Goal: Information Seeking & Learning: Find specific fact

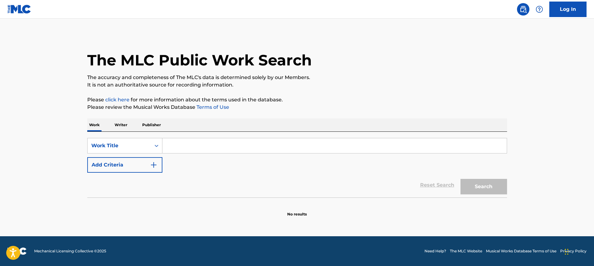
click at [194, 146] on input "Search Form" at bounding box center [334, 145] width 344 height 15
type input "chi chi man"
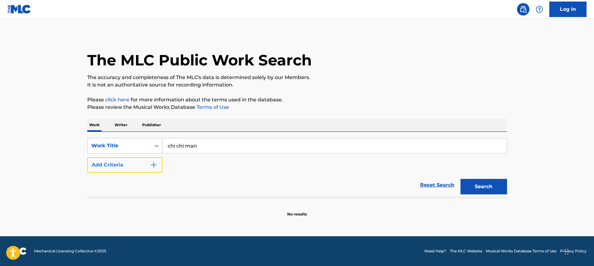
click at [154, 164] on img "Search Form" at bounding box center [153, 164] width 7 height 7
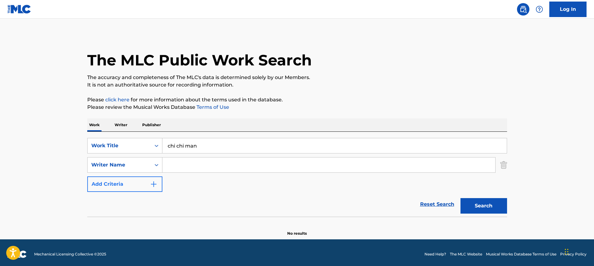
click at [196, 160] on input "Search Form" at bounding box center [328, 165] width 333 height 15
type input "roshaun"
click at [460, 198] on button "Search" at bounding box center [483, 206] width 47 height 16
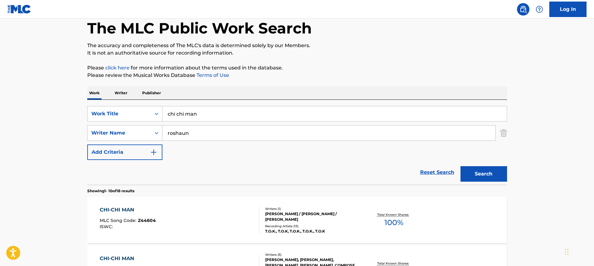
scroll to position [33, 0]
click at [203, 208] on div "CHI-CHI MAN MLC Song Code : Z44604 ISWC :" at bounding box center [179, 220] width 159 height 28
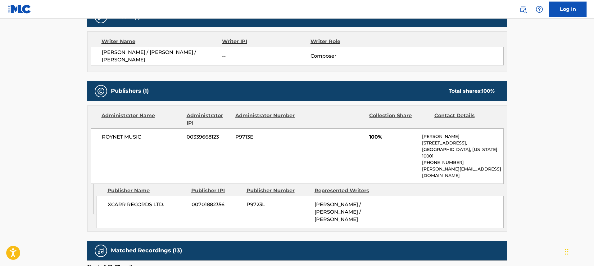
scroll to position [211, 0]
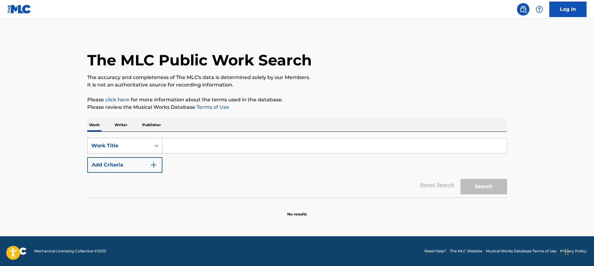
click at [150, 142] on div "Work Title" at bounding box center [119, 146] width 63 height 12
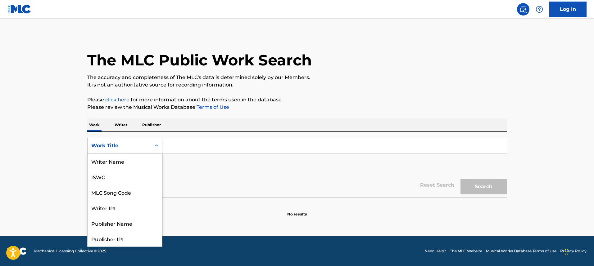
scroll to position [31, 0]
click at [148, 154] on div "MLC Song Code" at bounding box center [125, 162] width 74 height 16
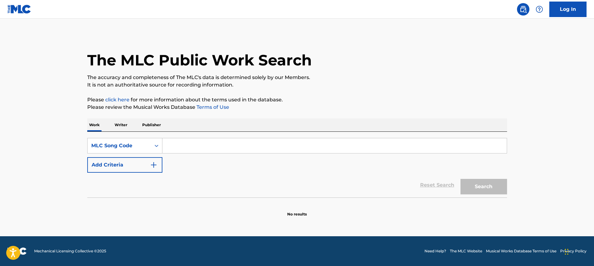
click at [184, 147] on input "Search Form" at bounding box center [334, 145] width 344 height 15
type input "LS8NPI"
click at [460, 179] on button "Search" at bounding box center [483, 187] width 47 height 16
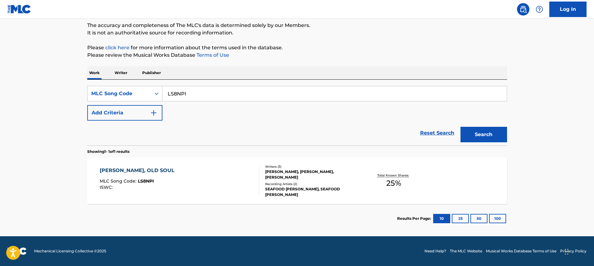
click at [184, 180] on div "[PERSON_NAME], OLD SOUL MLC Song Code : LS8NPI ISWC :" at bounding box center [179, 181] width 159 height 28
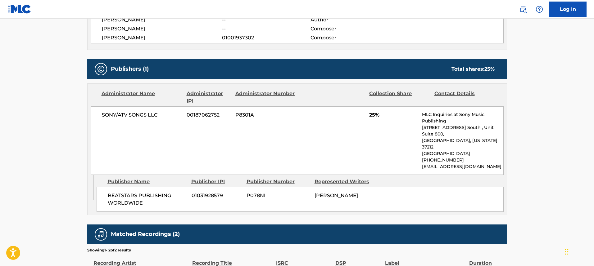
scroll to position [132, 0]
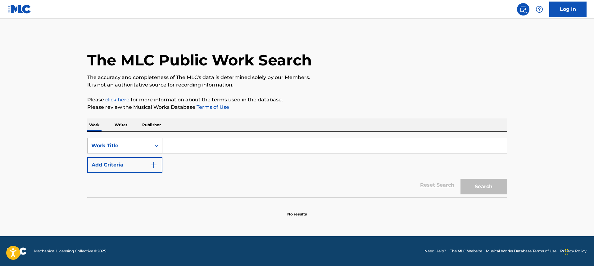
click at [145, 142] on div "Work Title" at bounding box center [119, 145] width 56 height 7
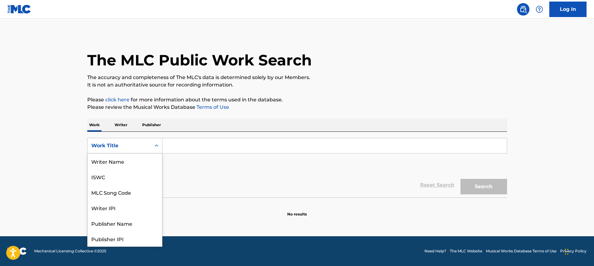
scroll to position [31, 0]
click at [144, 160] on div "MLC Song Code" at bounding box center [125, 162] width 74 height 16
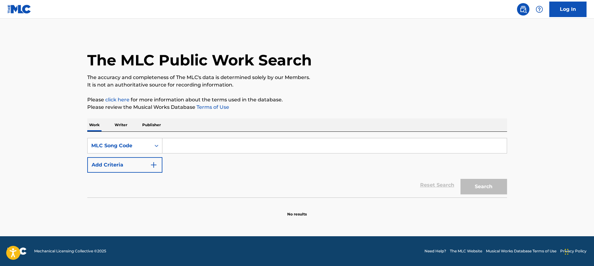
click at [179, 148] on input "Search Form" at bounding box center [334, 145] width 344 height 15
paste input "S56RR4"
type input "S56RR4"
click at [460, 179] on button "Search" at bounding box center [483, 187] width 47 height 16
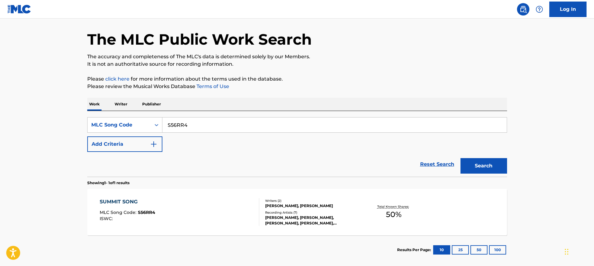
scroll to position [37, 0]
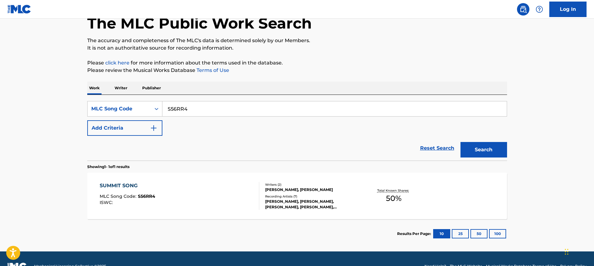
click at [195, 207] on div "SUMMIT SONG MLC Song Code : S56RR4 ISWC :" at bounding box center [179, 196] width 159 height 28
